Goal: Check status: Check status

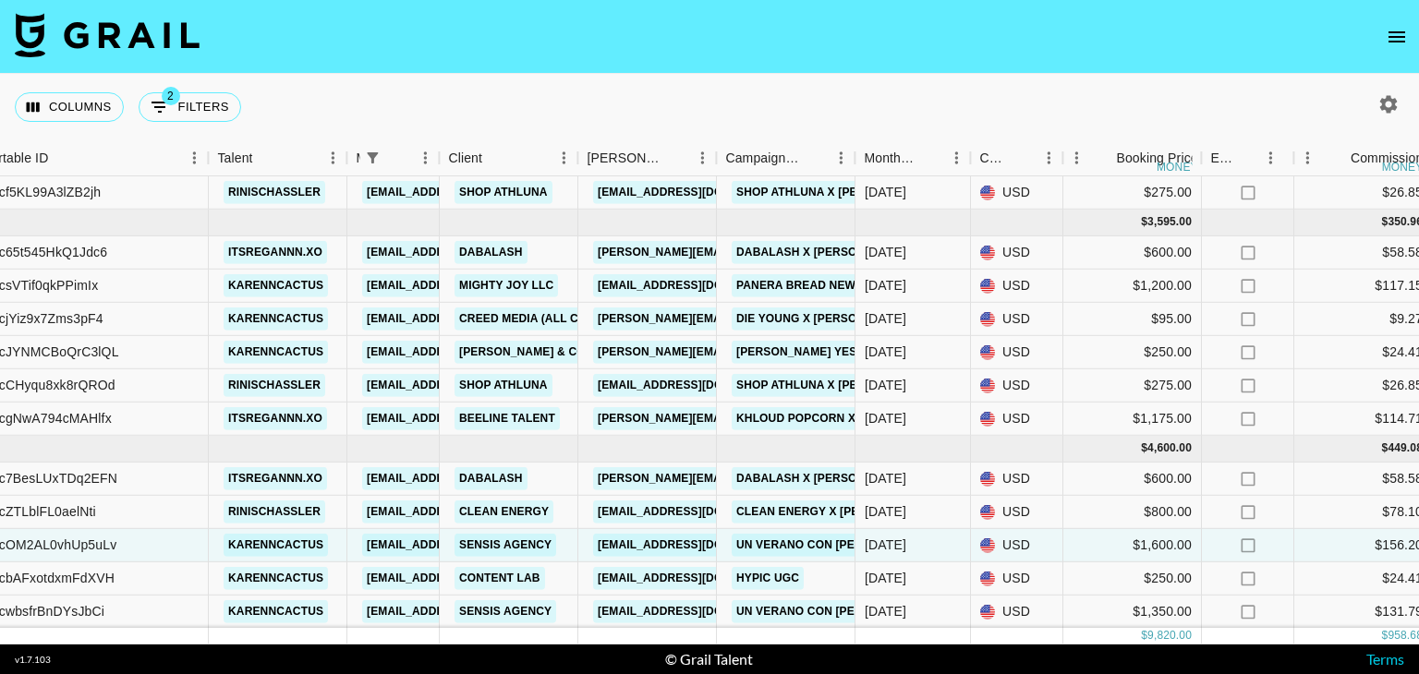
scroll to position [134, 175]
drag, startPoint x: 679, startPoint y: 626, endPoint x: 727, endPoint y: 633, distance: 48.5
click at [727, 633] on div "reclTqXdT7ZwPaAaw rinischassler [EMAIL_ADDRESS][DOMAIN_NAME] Static Nails [EMAI…" at bounding box center [709, 410] width 1419 height 468
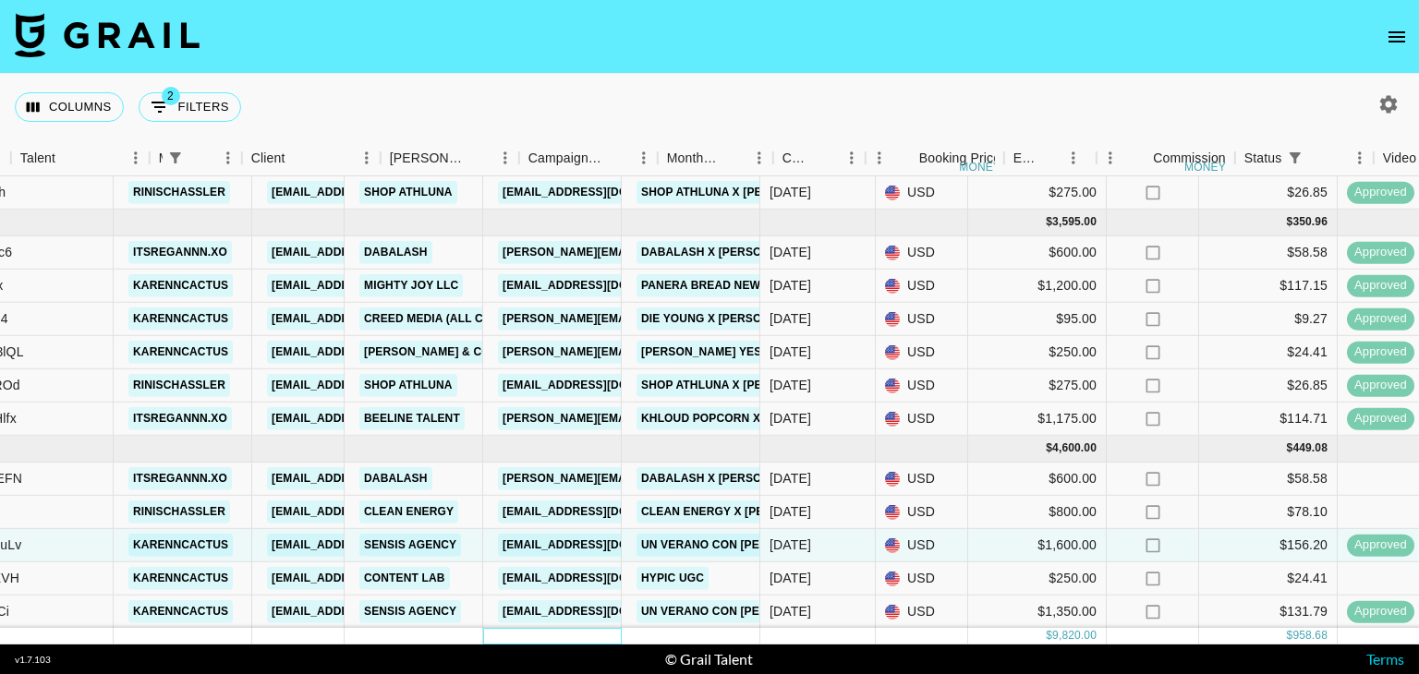
scroll to position [134, 383]
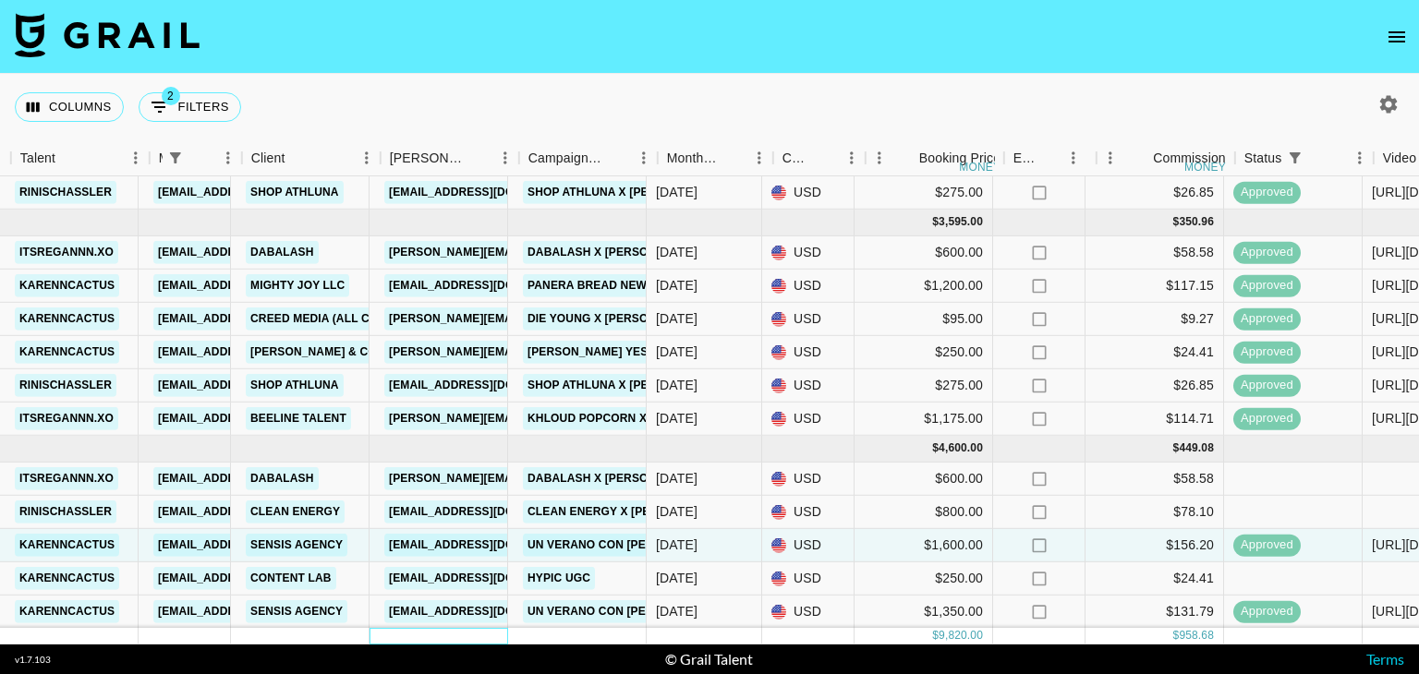
drag, startPoint x: 672, startPoint y: 644, endPoint x: 765, endPoint y: 637, distance: 93.5
click at [765, 637] on div "reclTqXdT7ZwPaAaw rinischassler [EMAIL_ADDRESS][DOMAIN_NAME] Static Nails [EMAI…" at bounding box center [709, 410] width 1419 height 468
click at [731, 496] on div "[DATE]" at bounding box center [704, 512] width 115 height 33
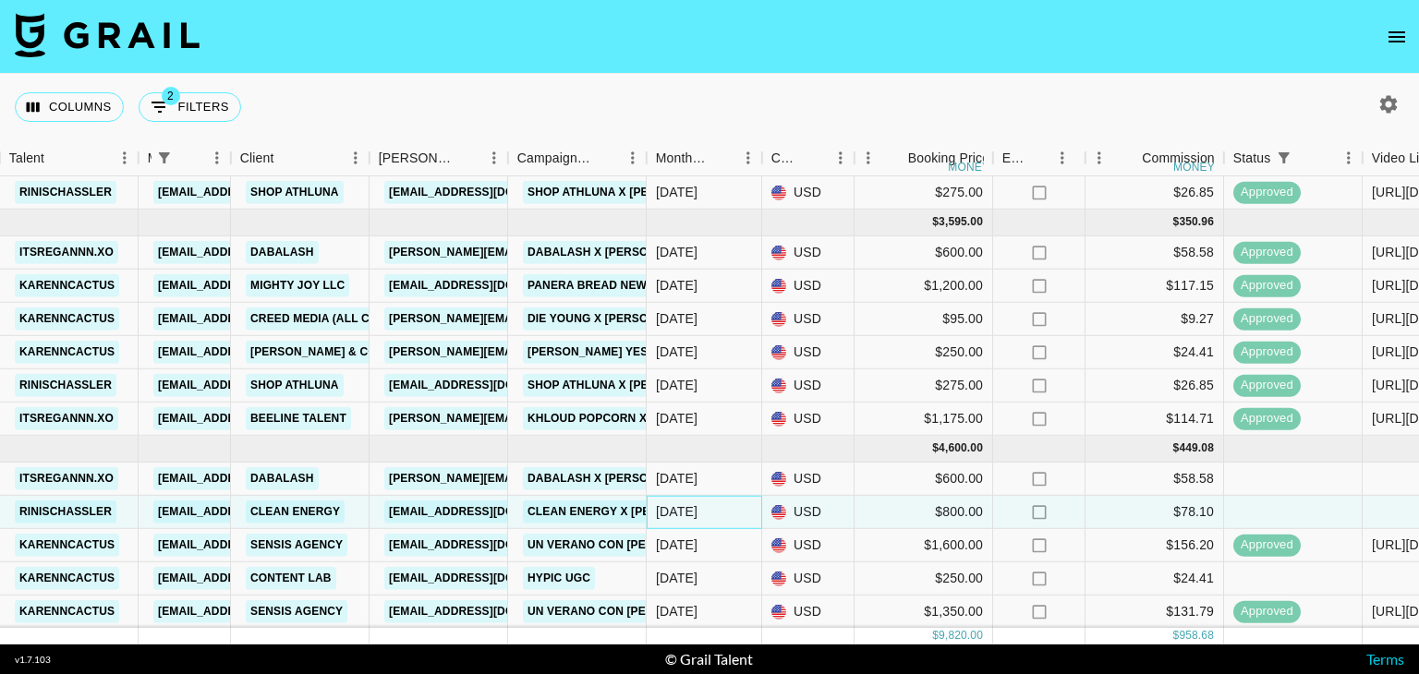
click at [708, 498] on div "[DATE]" at bounding box center [704, 512] width 115 height 33
click at [682, 503] on div "[DATE]" at bounding box center [677, 512] width 42 height 18
click at [724, 501] on div "[DATE]" at bounding box center [704, 512] width 115 height 33
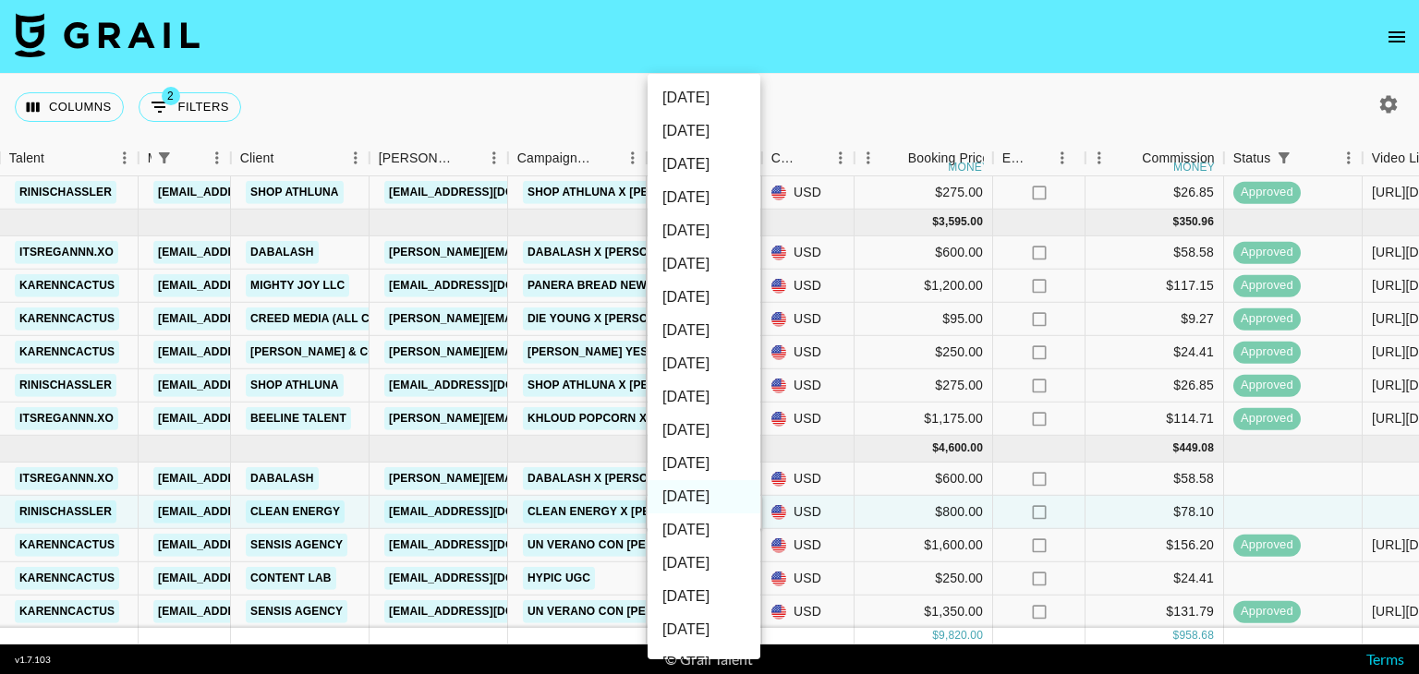
click at [701, 469] on li "[DATE]" at bounding box center [704, 463] width 113 height 33
type input "[DATE]"
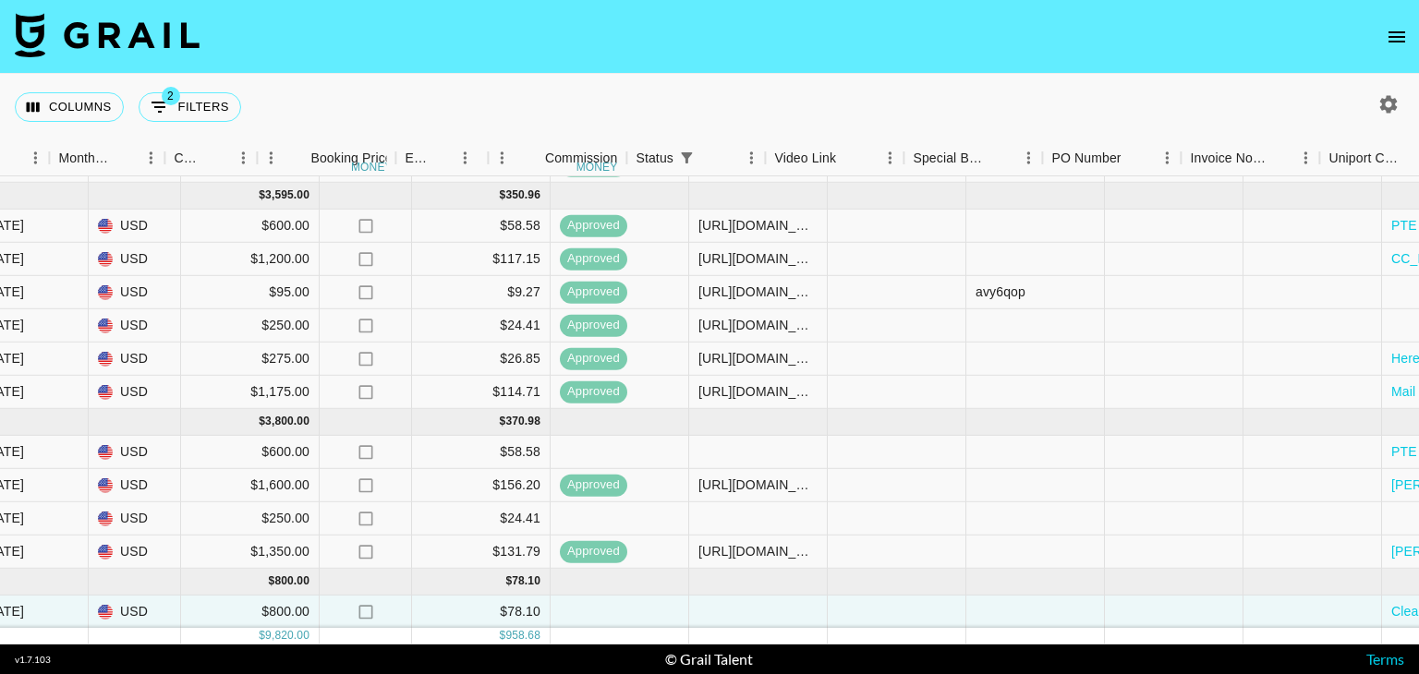
scroll to position [161, 1662]
